Goal: Task Accomplishment & Management: Manage account settings

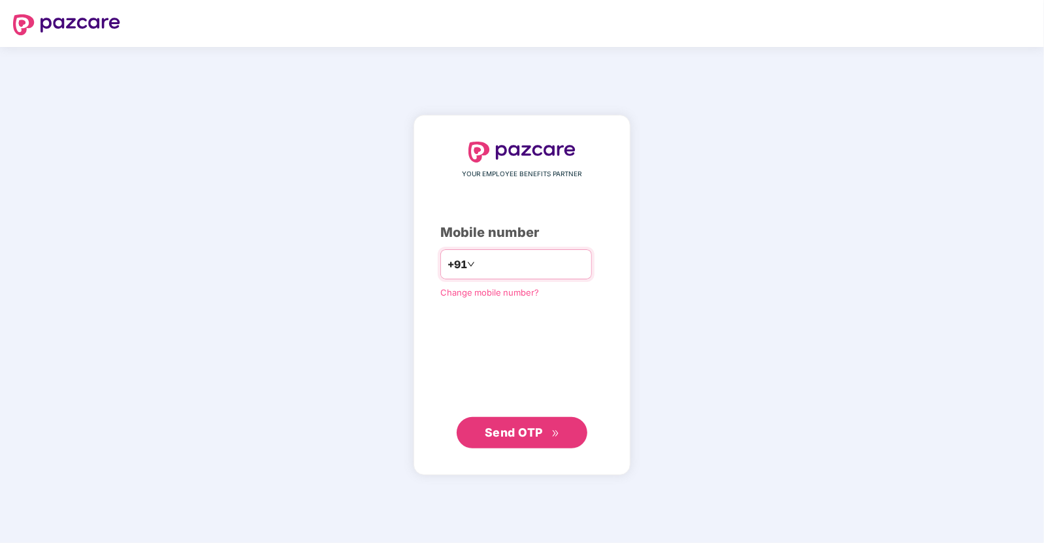
click at [514, 269] on input "number" at bounding box center [530, 264] width 107 height 21
type input "**********"
click at [509, 434] on span "Send OTP" at bounding box center [514, 432] width 58 height 14
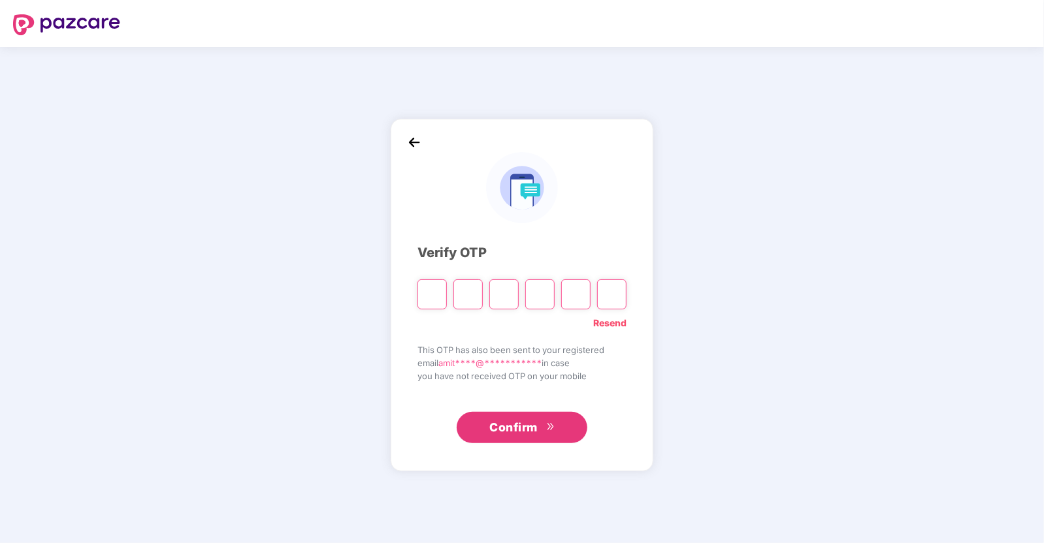
type input "*"
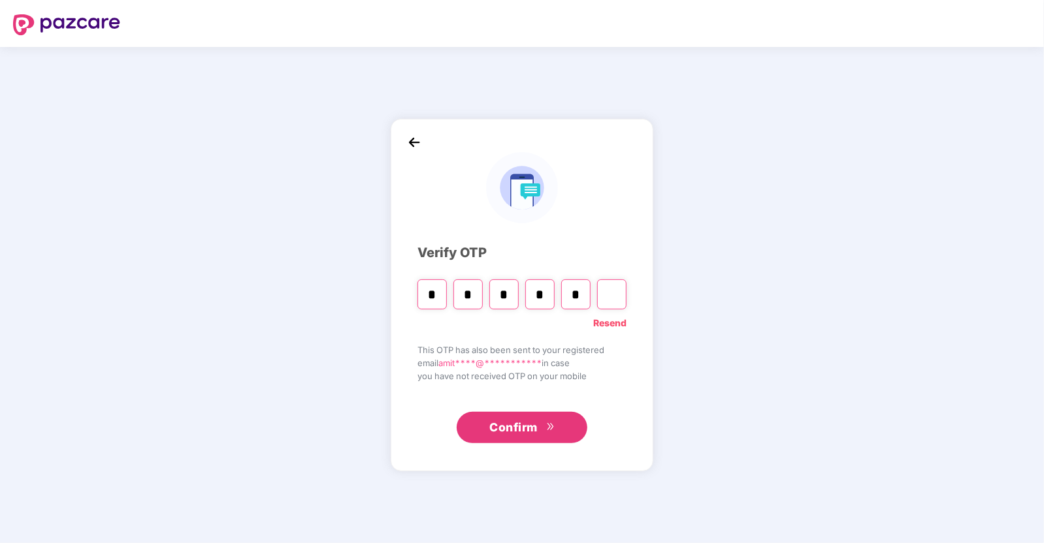
type input "*"
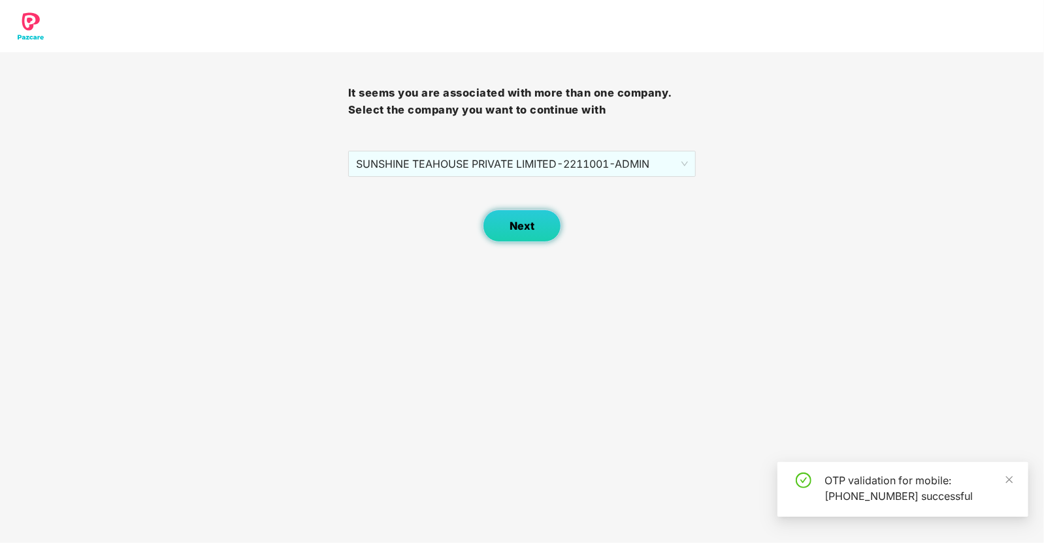
click at [535, 218] on button "Next" at bounding box center [522, 226] width 78 height 33
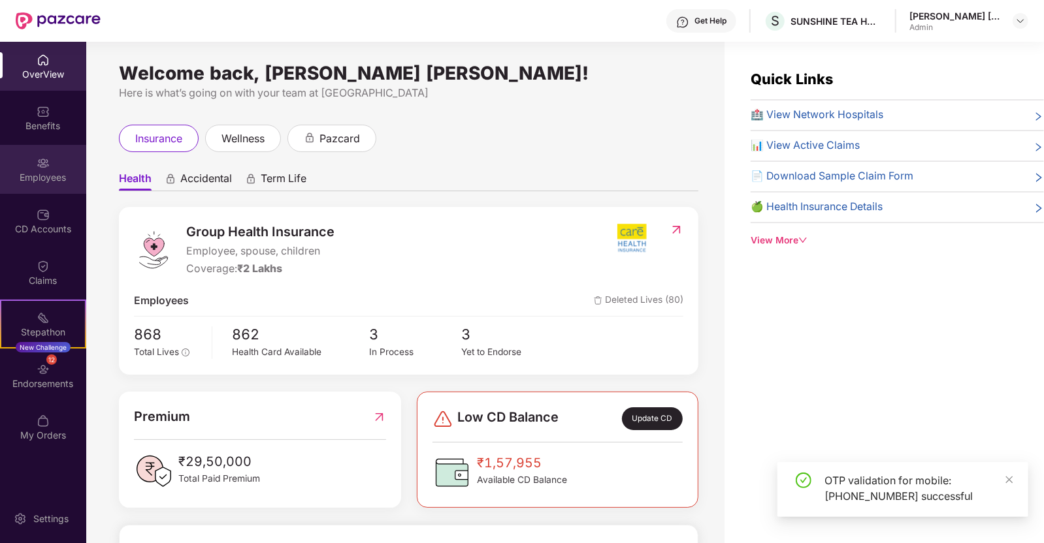
click at [42, 171] on div "Employees" at bounding box center [43, 177] width 86 height 13
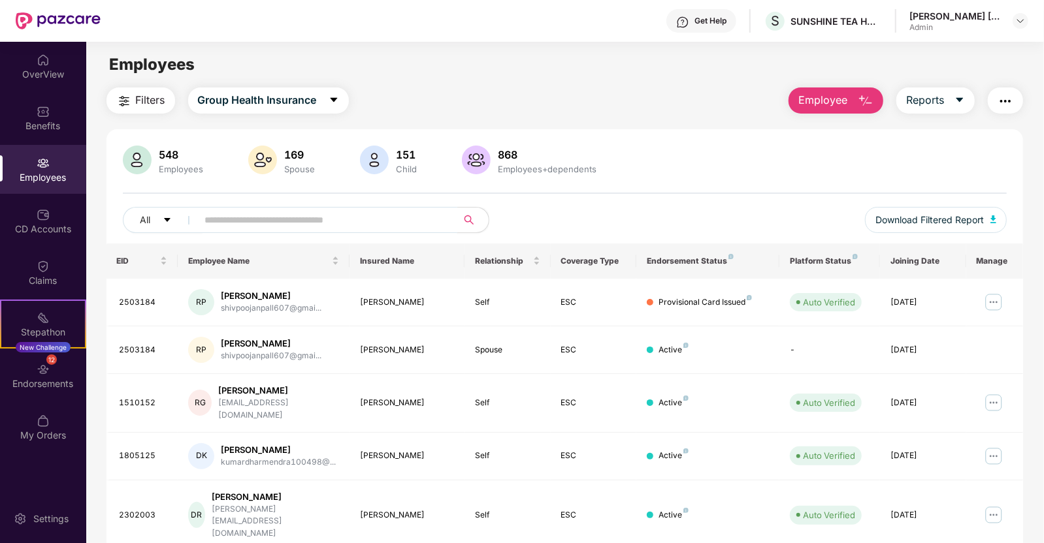
click at [257, 210] on input "text" at bounding box center [322, 220] width 234 height 20
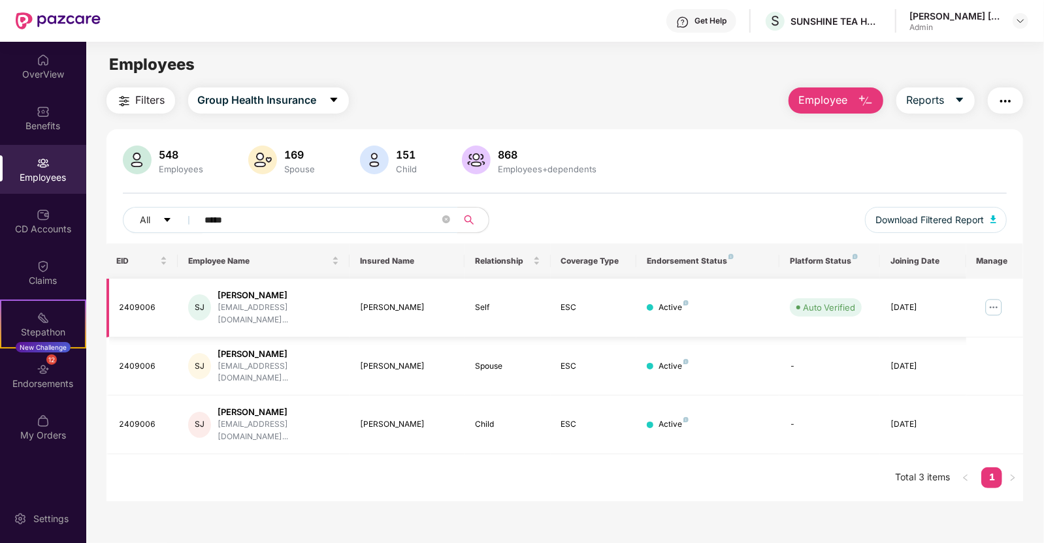
type input "*****"
click at [999, 302] on img at bounding box center [993, 307] width 21 height 21
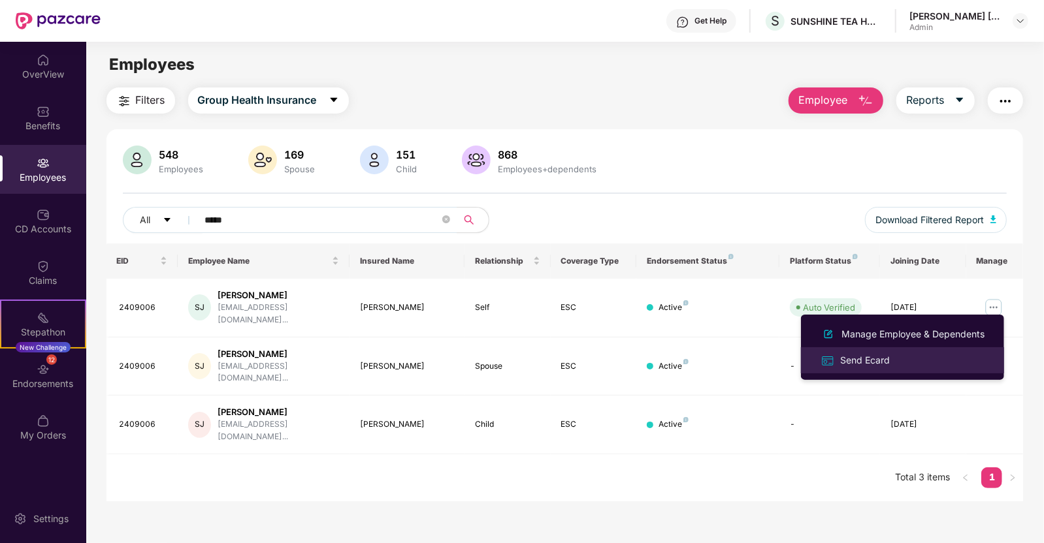
click at [883, 354] on div "Send Ecard" at bounding box center [864, 360] width 55 height 14
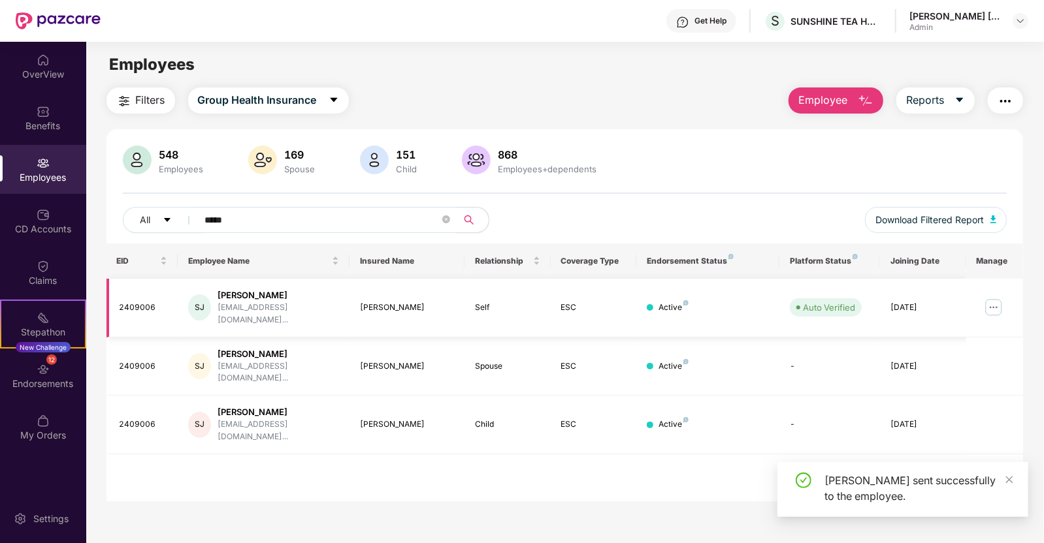
click at [994, 299] on img at bounding box center [993, 307] width 21 height 21
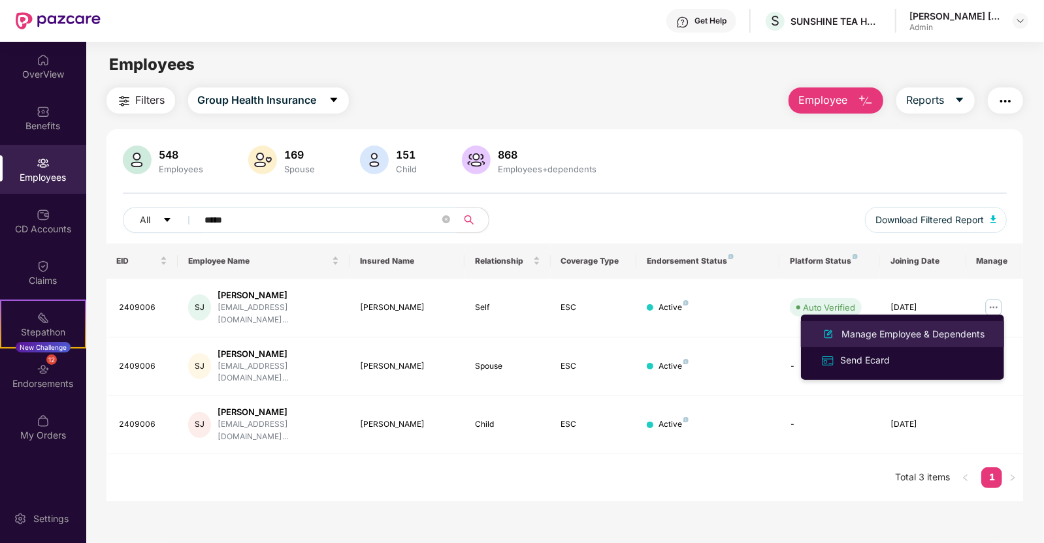
click at [894, 328] on div "Manage Employee & Dependents" at bounding box center [913, 334] width 148 height 14
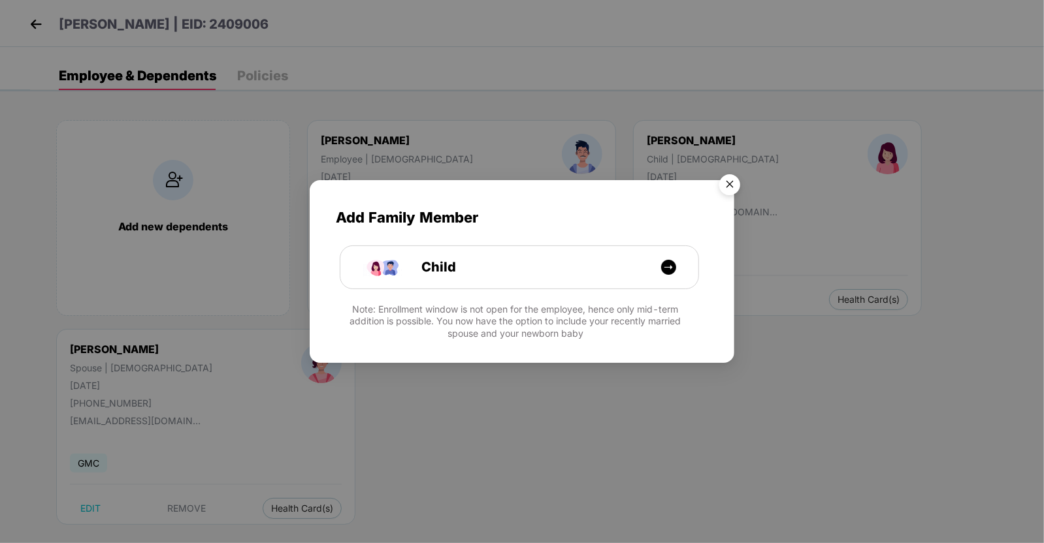
click at [728, 184] on img "Close" at bounding box center [729, 187] width 37 height 37
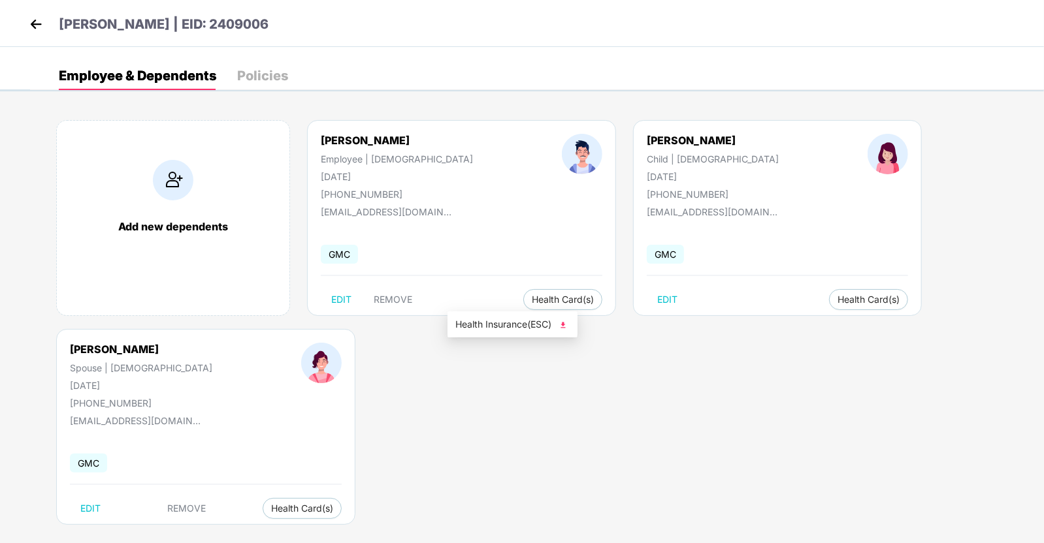
click at [566, 325] on img at bounding box center [563, 325] width 13 height 13
click at [37, 18] on img at bounding box center [36, 24] width 20 height 20
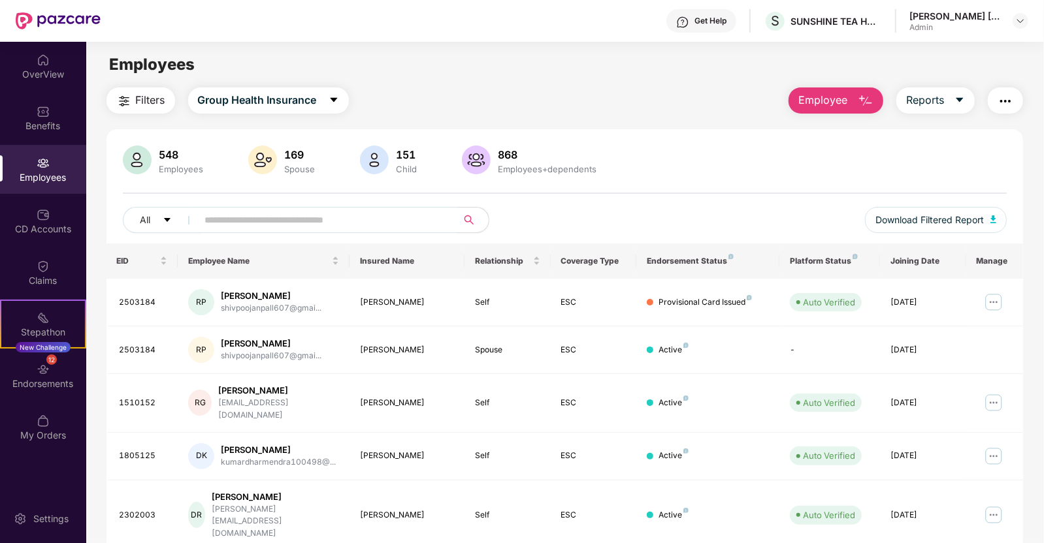
click at [60, 69] on div "OverView" at bounding box center [43, 74] width 86 height 13
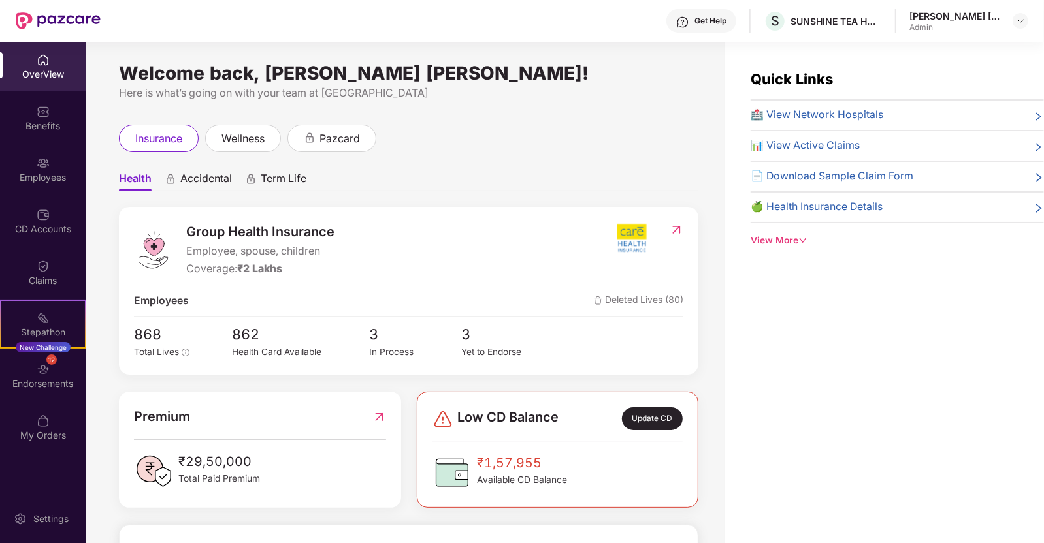
click at [834, 123] on div "🏥 View Network Hospitals 📊 View Active Claims 📄 Download Sample Claim Form 🍏 He…" at bounding box center [897, 165] width 293 height 116
click at [811, 116] on span "🏥 View Network Hospitals" at bounding box center [817, 115] width 133 height 16
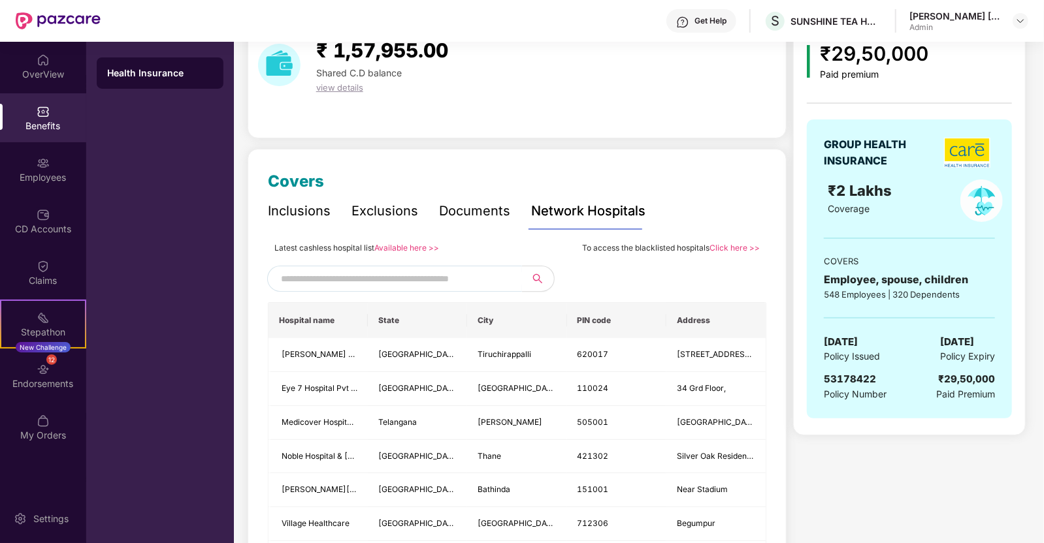
scroll to position [65, 0]
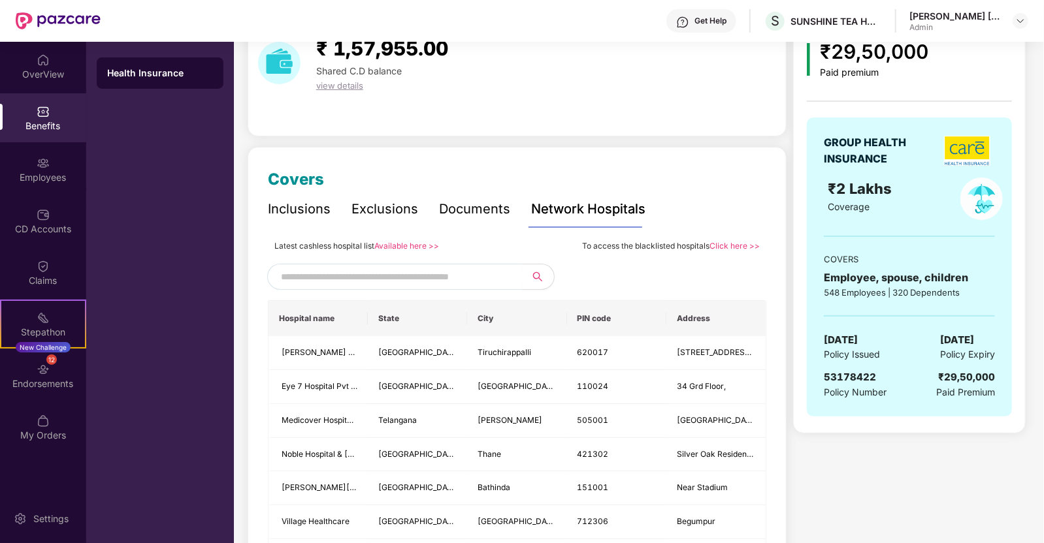
click at [367, 275] on input "text" at bounding box center [392, 277] width 223 height 20
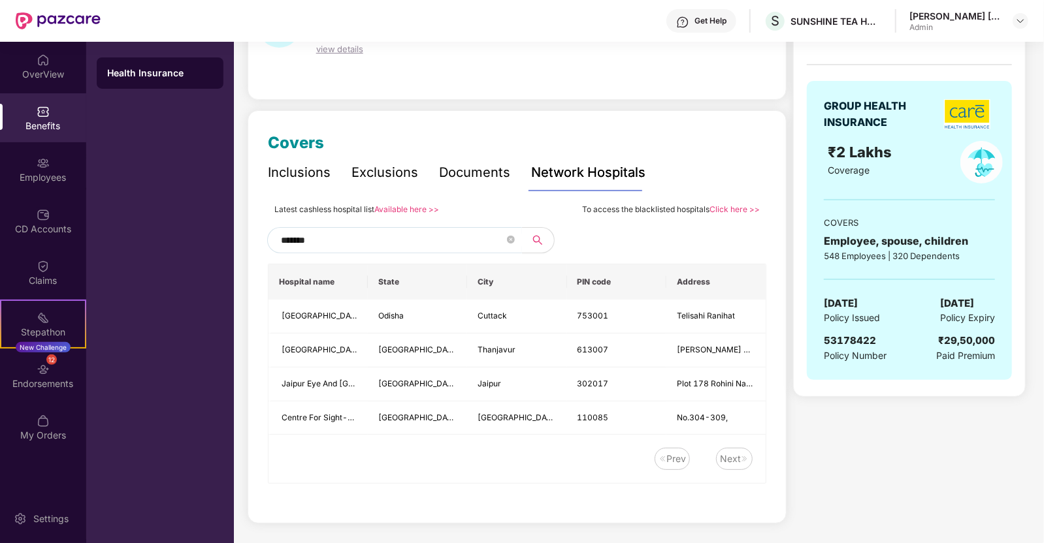
scroll to position [101, 0]
click at [387, 229] on span "******" at bounding box center [394, 240] width 255 height 26
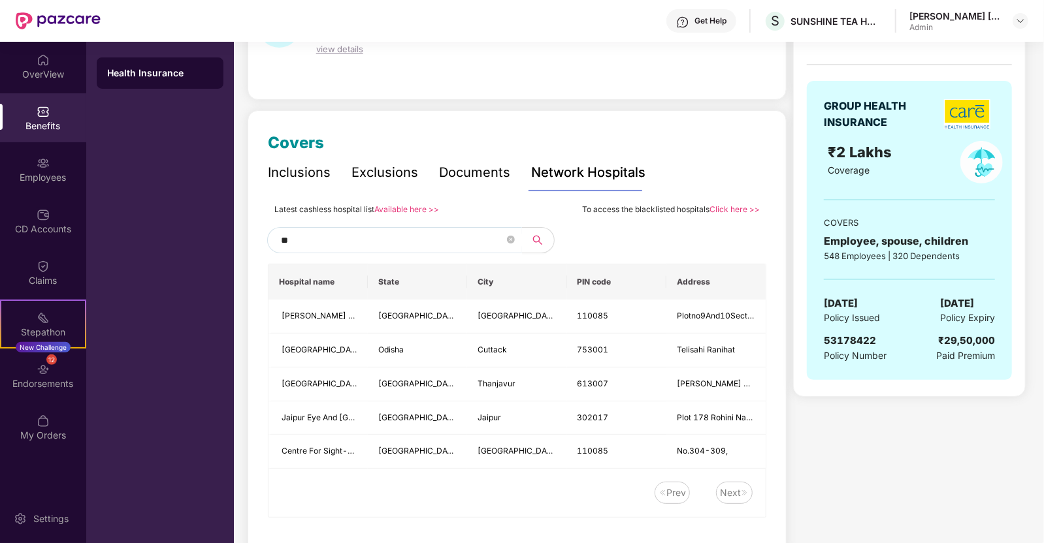
type input "*"
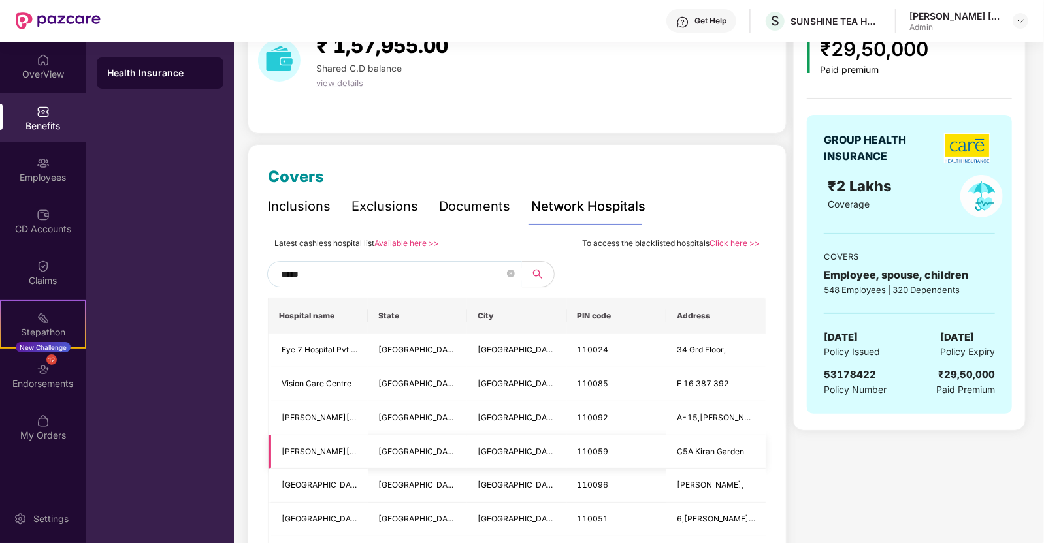
scroll to position [65, 0]
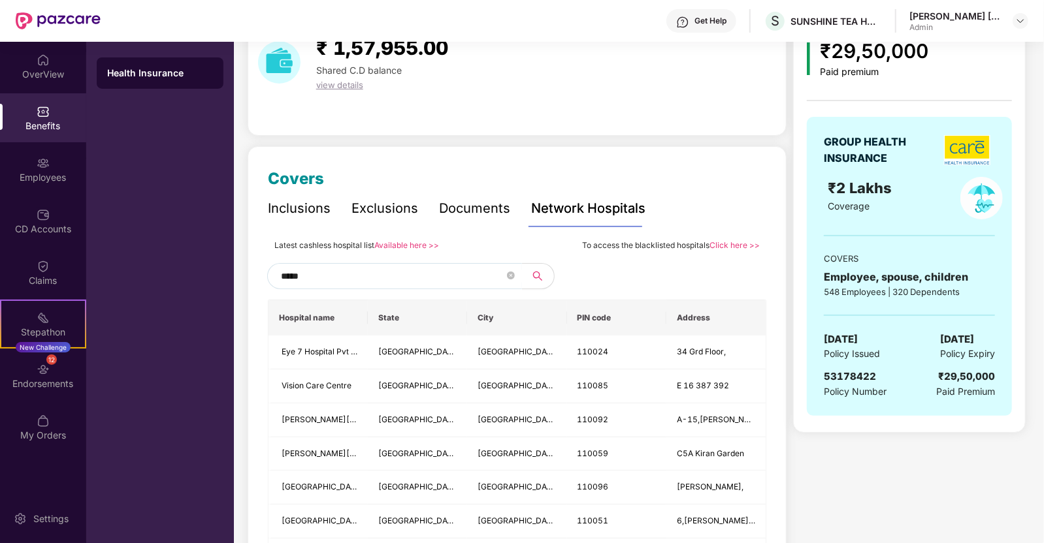
type input "*****"
click at [404, 243] on link "Available here >>" at bounding box center [406, 245] width 65 height 10
